Goal: Transaction & Acquisition: Book appointment/travel/reservation

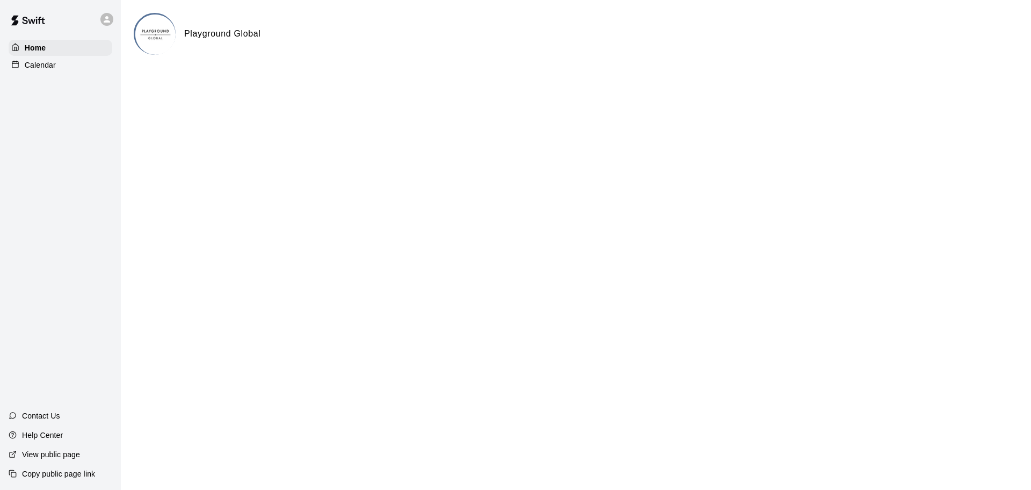
click at [59, 63] on div "Calendar" at bounding box center [61, 65] width 104 height 16
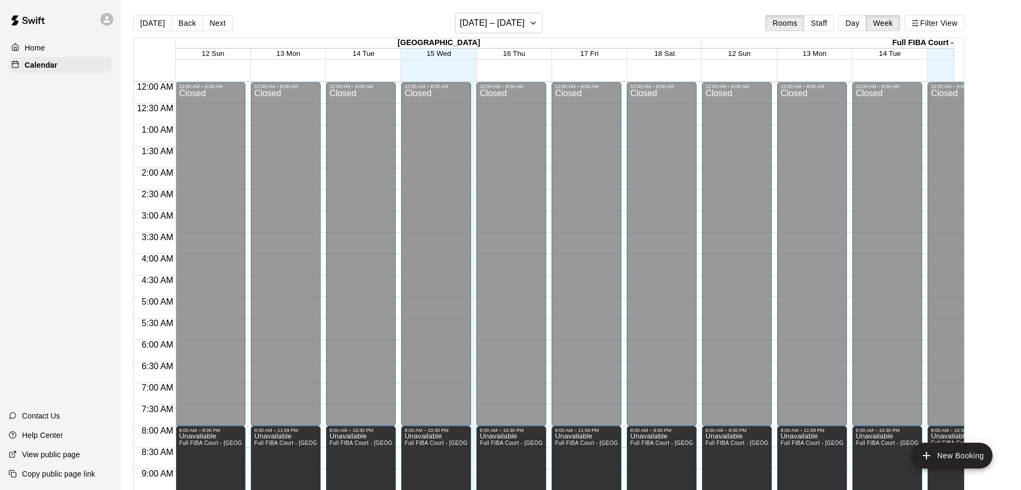
scroll to position [462, 0]
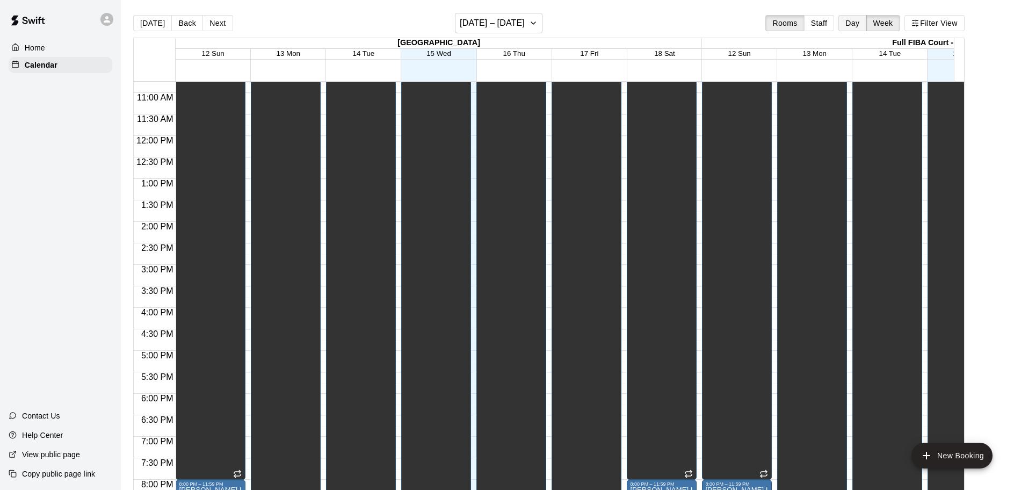
click at [817, 19] on button "Day" at bounding box center [853, 23] width 28 height 16
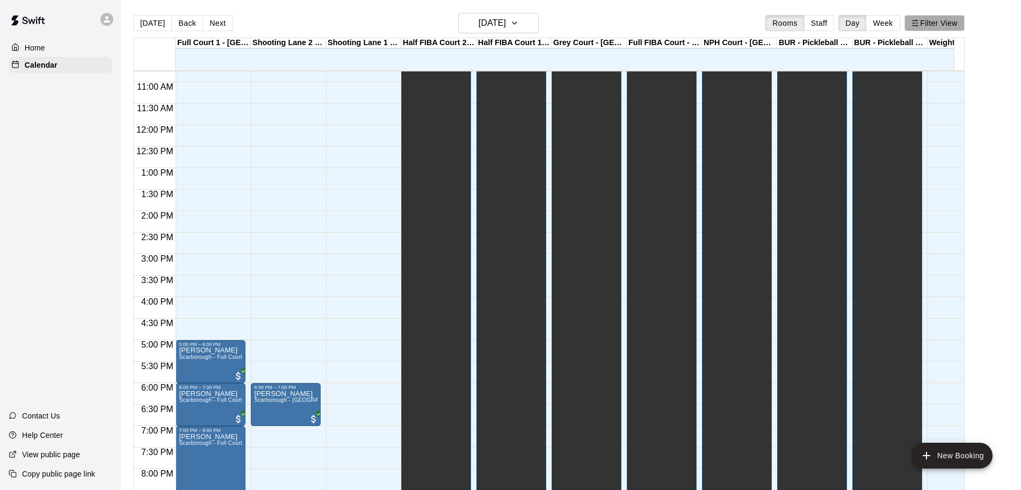
click at [817, 23] on button "Filter View" at bounding box center [935, 23] width 60 height 16
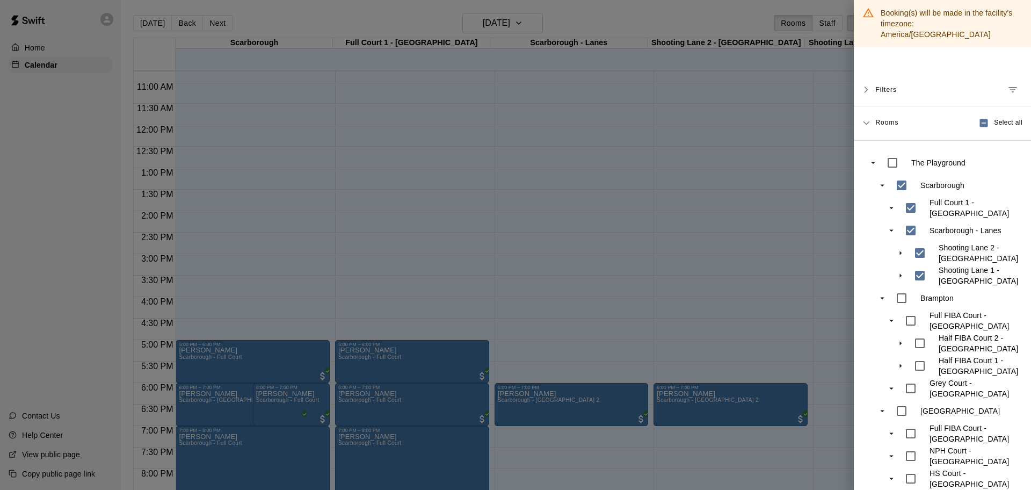
scroll to position [85, 0]
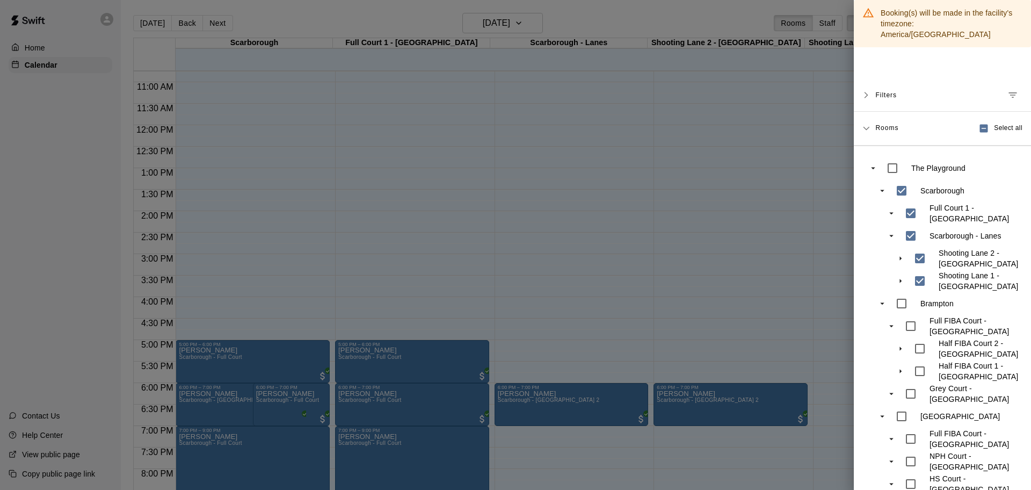
click at [701, 230] on div at bounding box center [515, 245] width 1031 height 490
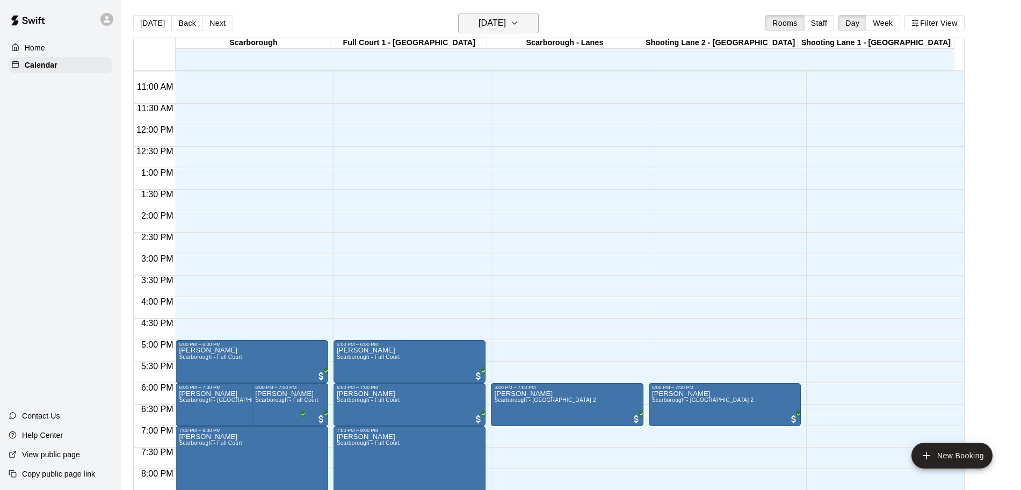
click at [506, 23] on h6 "[DATE]" at bounding box center [492, 23] width 27 height 15
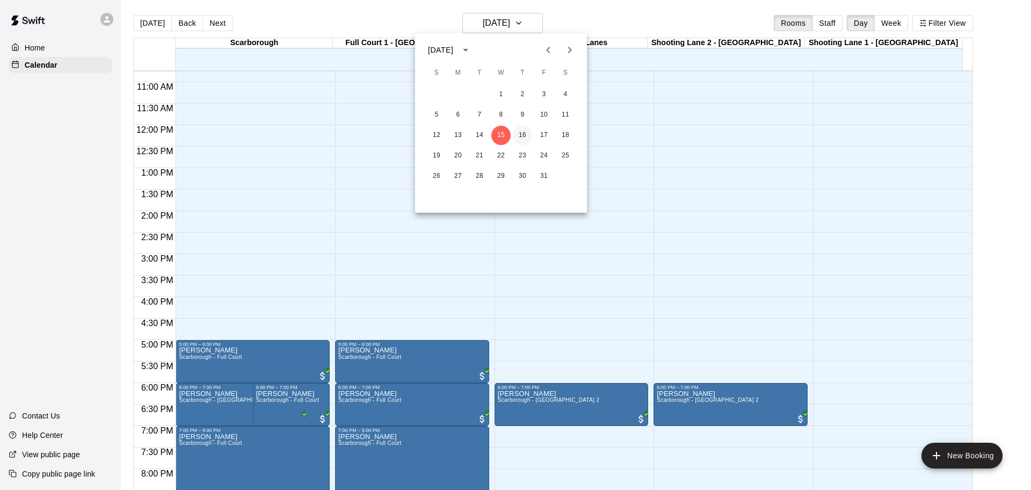
click at [521, 138] on button "16" at bounding box center [522, 135] width 19 height 19
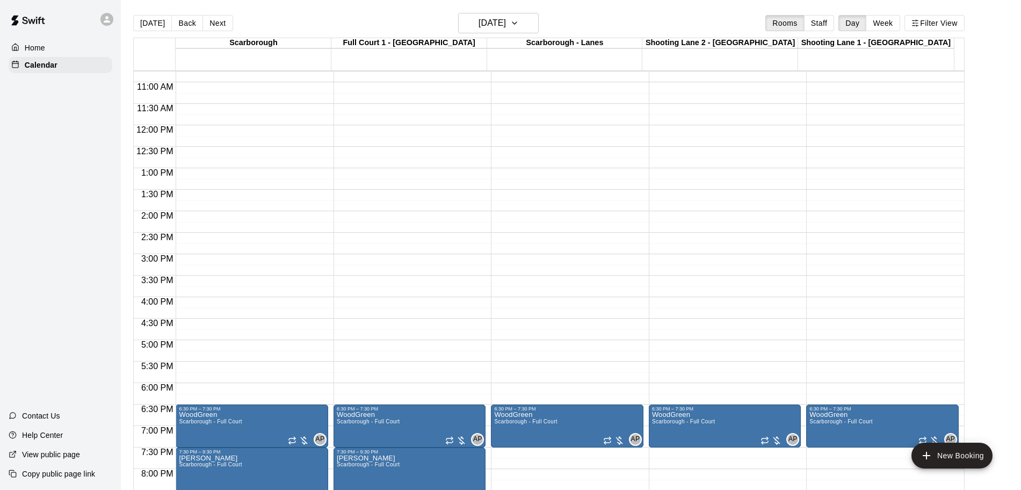
click at [366, 367] on div "12:00 AM – 8:00 AM Closed 6:30 PM – 7:30 PM WoodGreen Scarborough - Full Court …" at bounding box center [410, 124] width 152 height 1031
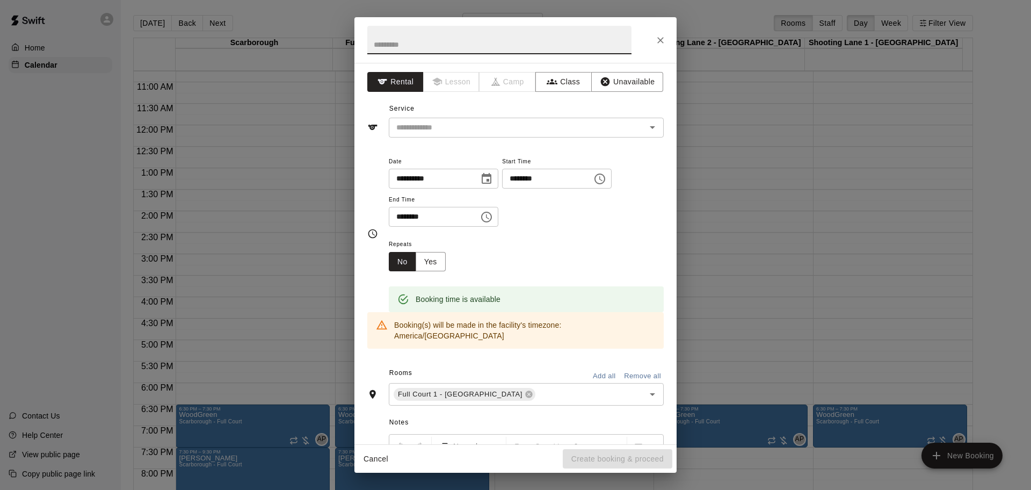
drag, startPoint x: 662, startPoint y: 40, endPoint x: 638, endPoint y: 61, distance: 32.1
click at [661, 41] on icon "Close" at bounding box center [660, 40] width 11 height 11
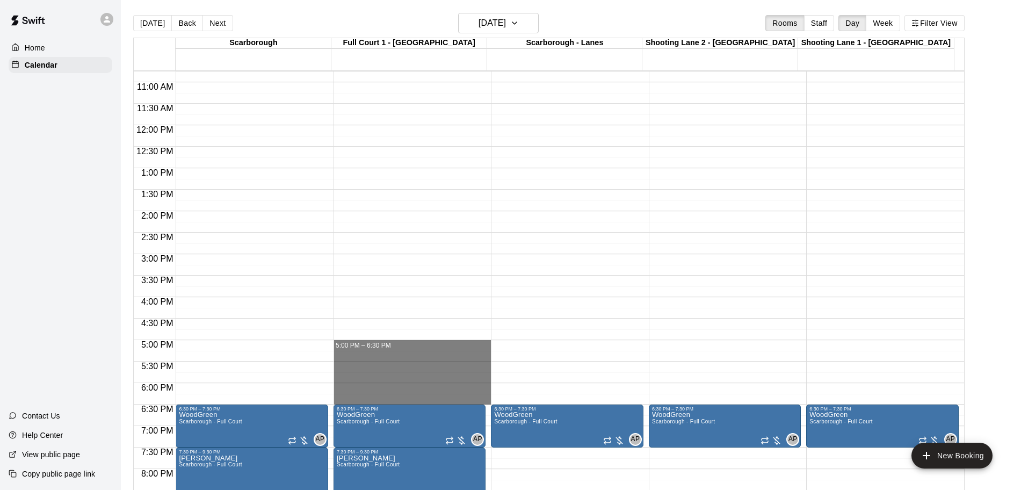
drag, startPoint x: 361, startPoint y: 348, endPoint x: 364, endPoint y: 398, distance: 49.5
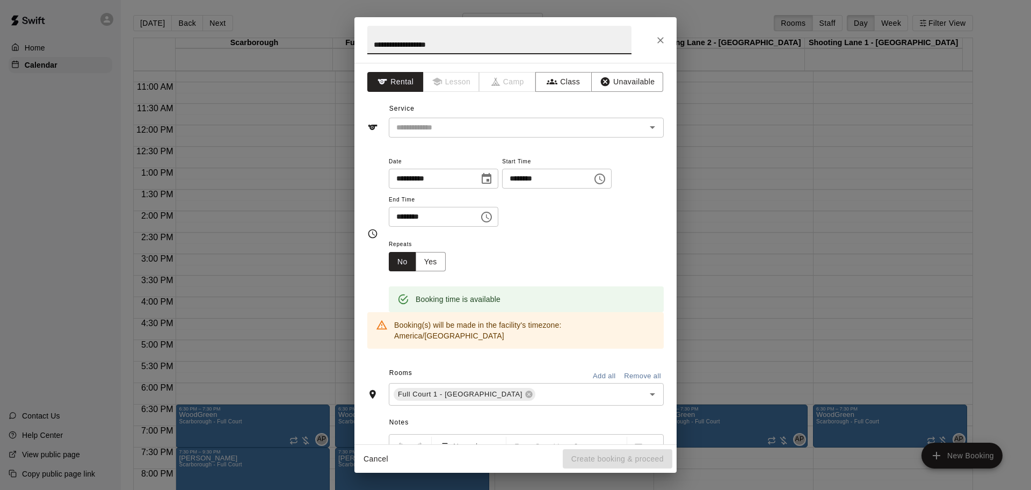
paste input "**********"
type input "**********"
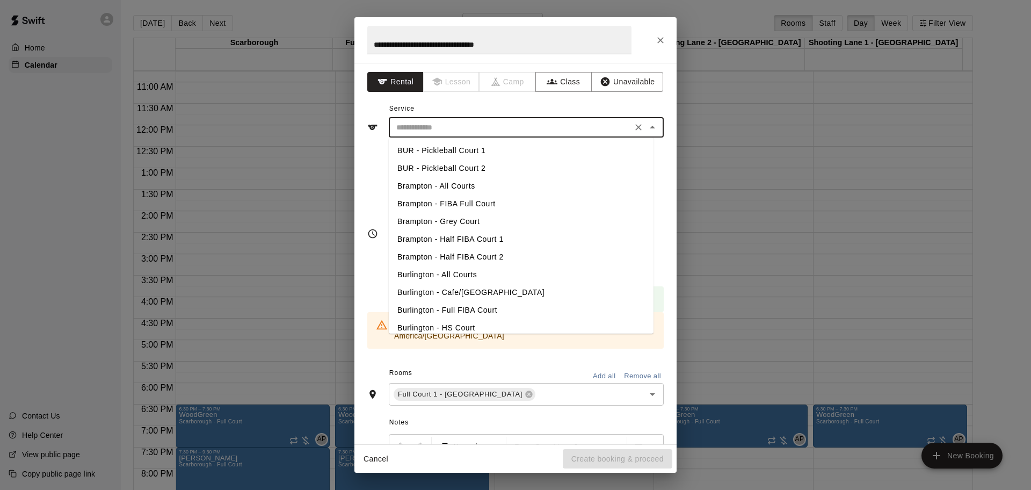
click at [471, 128] on input "text" at bounding box center [510, 127] width 237 height 13
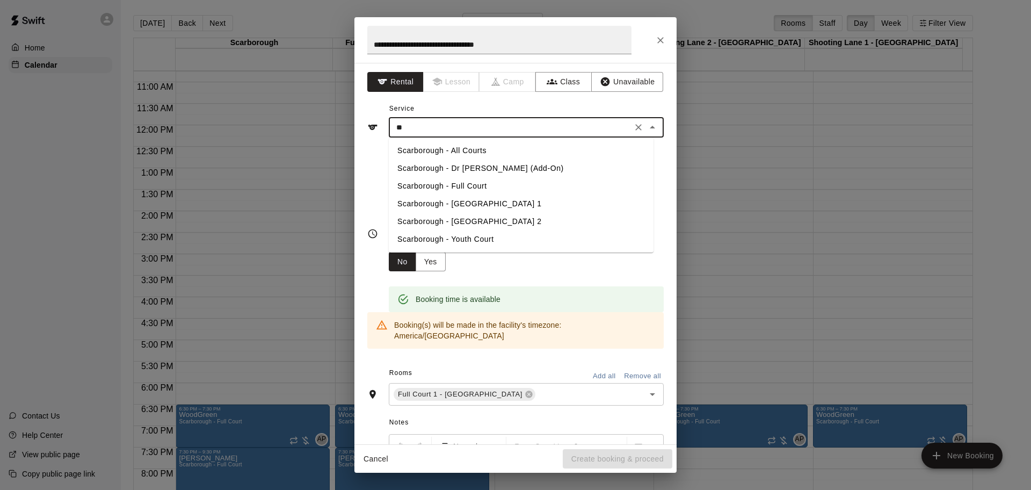
click at [474, 186] on li "Scarborough - Full Court" at bounding box center [521, 186] width 265 height 18
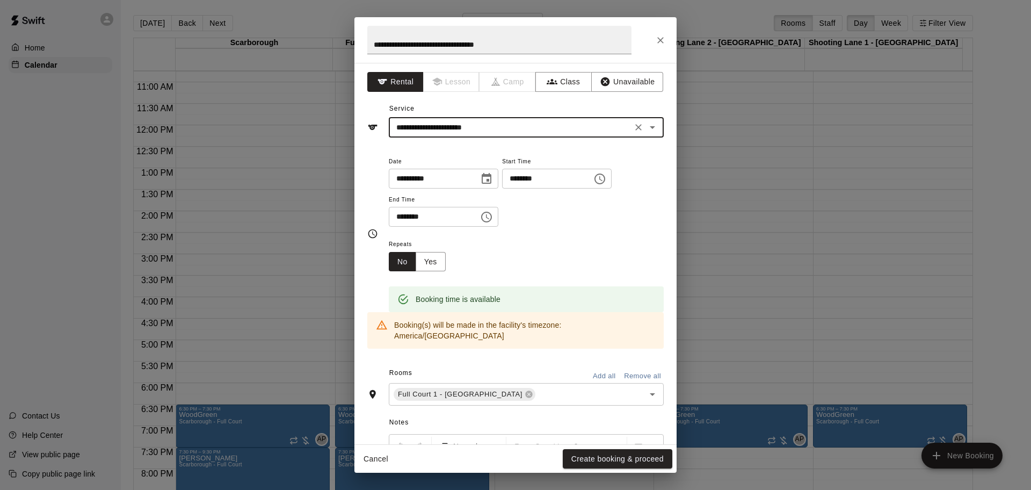
type input "**********"
click at [632, 392] on button "Create booking & proceed" at bounding box center [618, 459] width 110 height 20
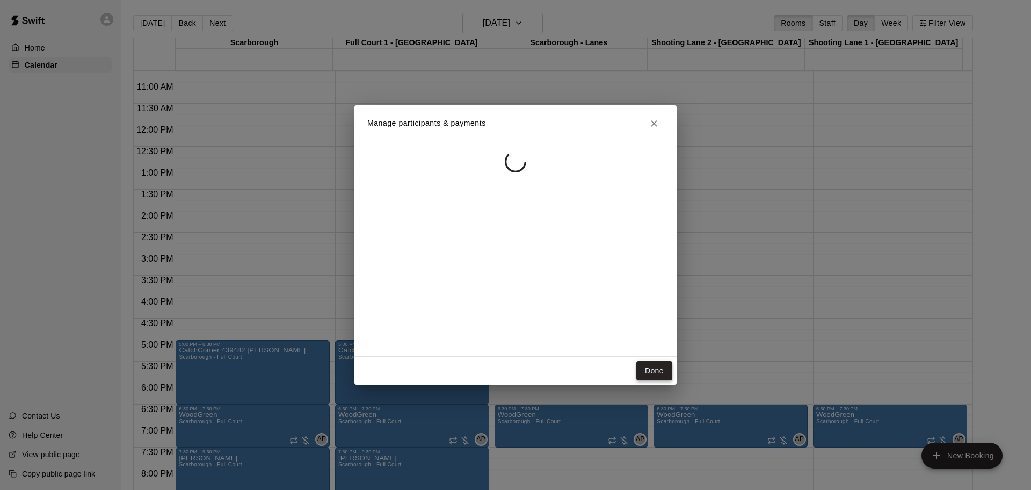
click at [648, 367] on button "Done" at bounding box center [655, 371] width 36 height 20
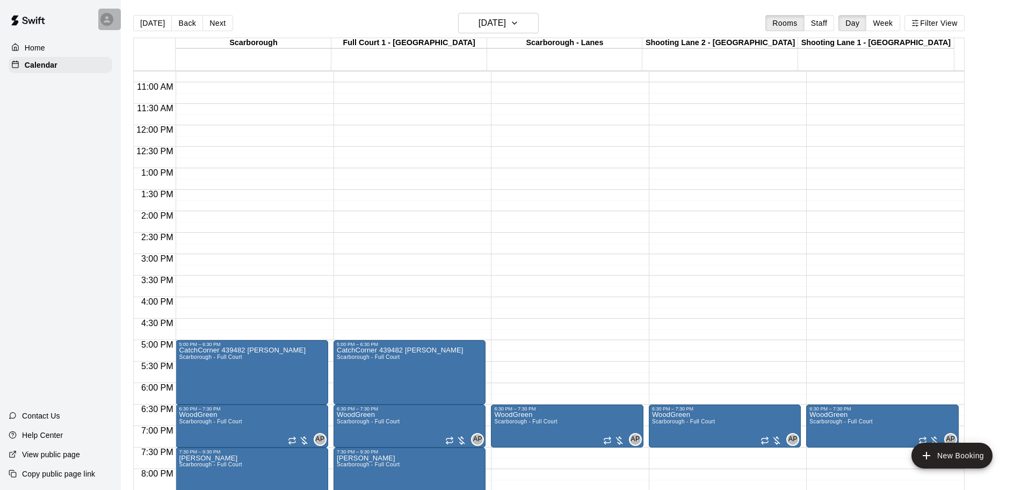
click at [105, 21] on icon at bounding box center [107, 19] width 6 height 6
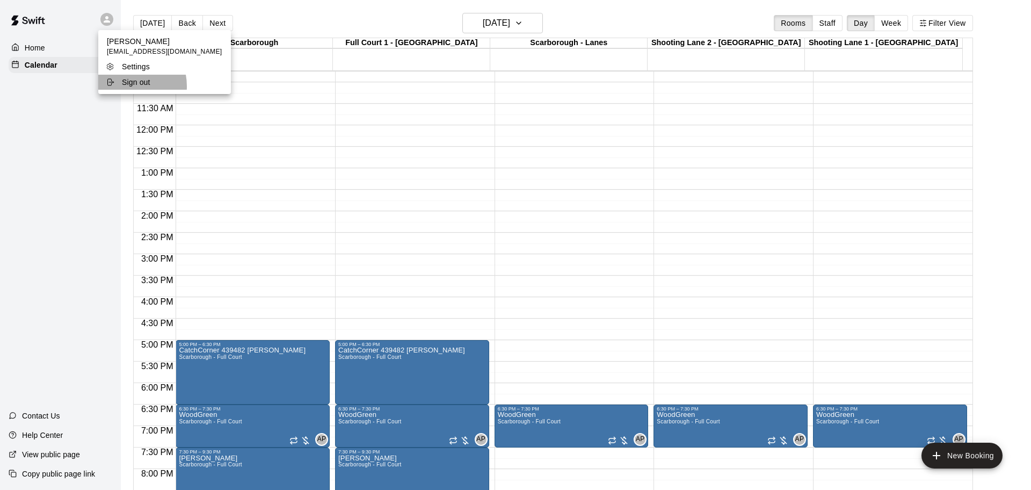
click at [126, 86] on p "Sign out" at bounding box center [136, 82] width 28 height 11
